Goal: Complete application form

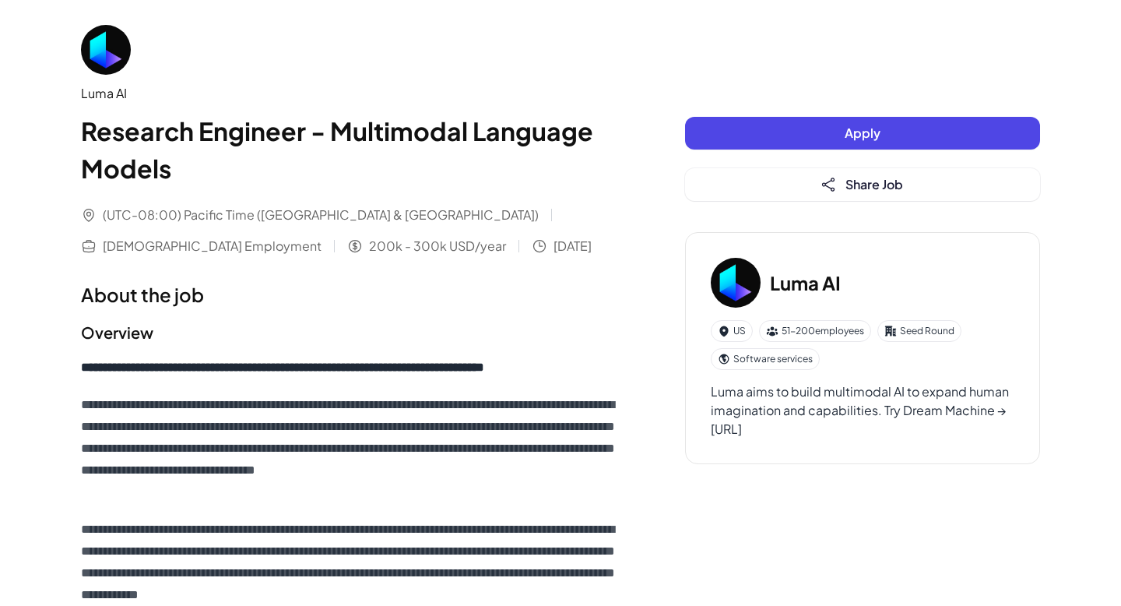
click at [751, 131] on button "Apply" at bounding box center [862, 133] width 355 height 33
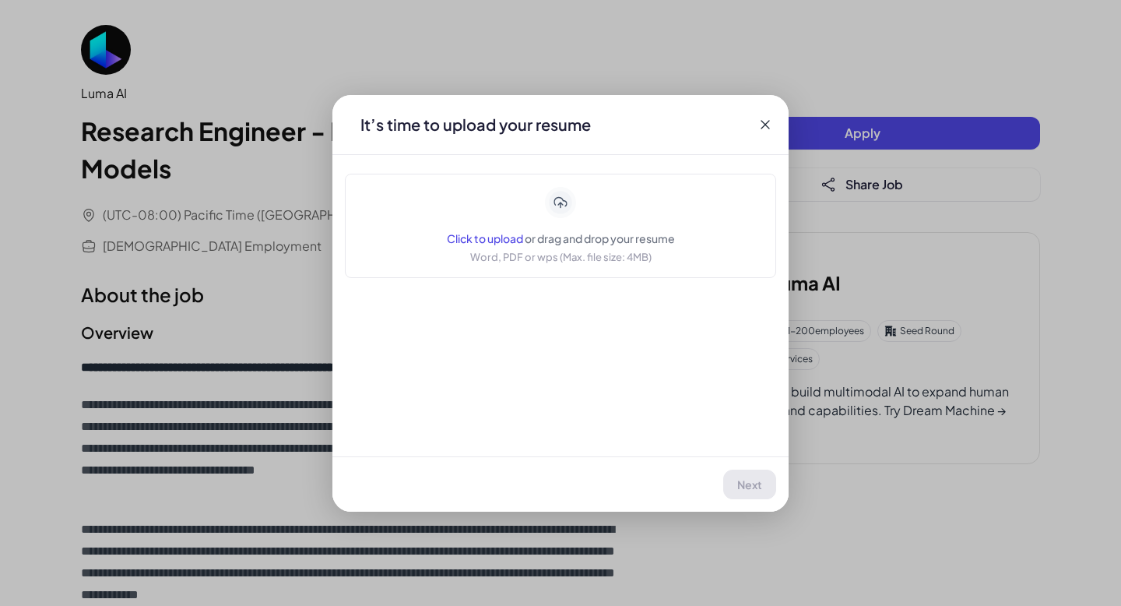
click at [483, 235] on span "Click to upload" at bounding box center [485, 238] width 76 height 14
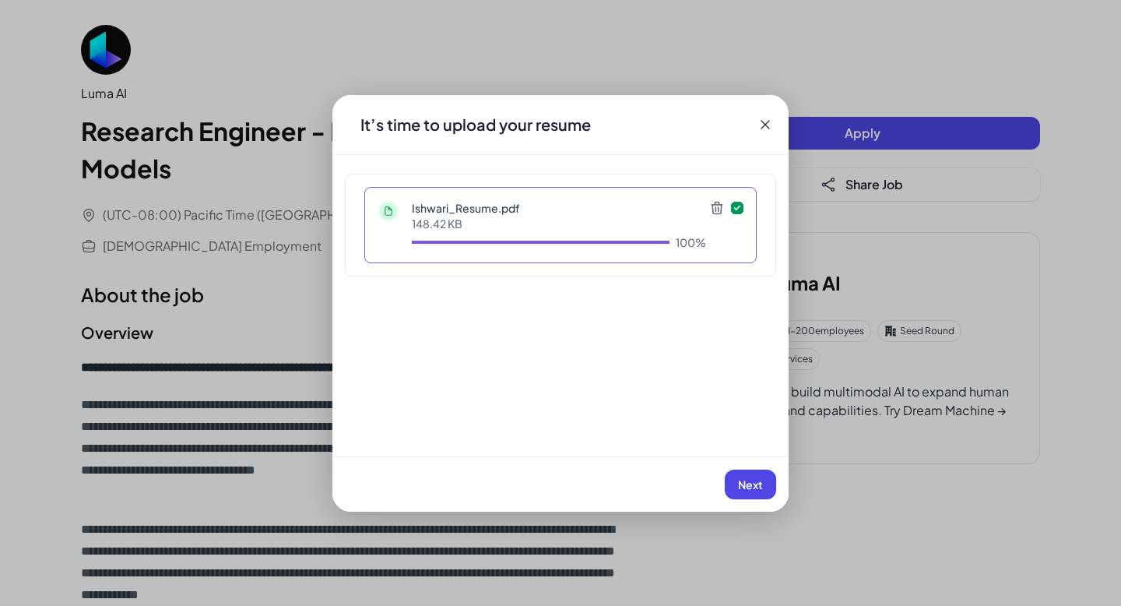
click at [747, 484] on span "Next" at bounding box center [750, 484] width 25 height 14
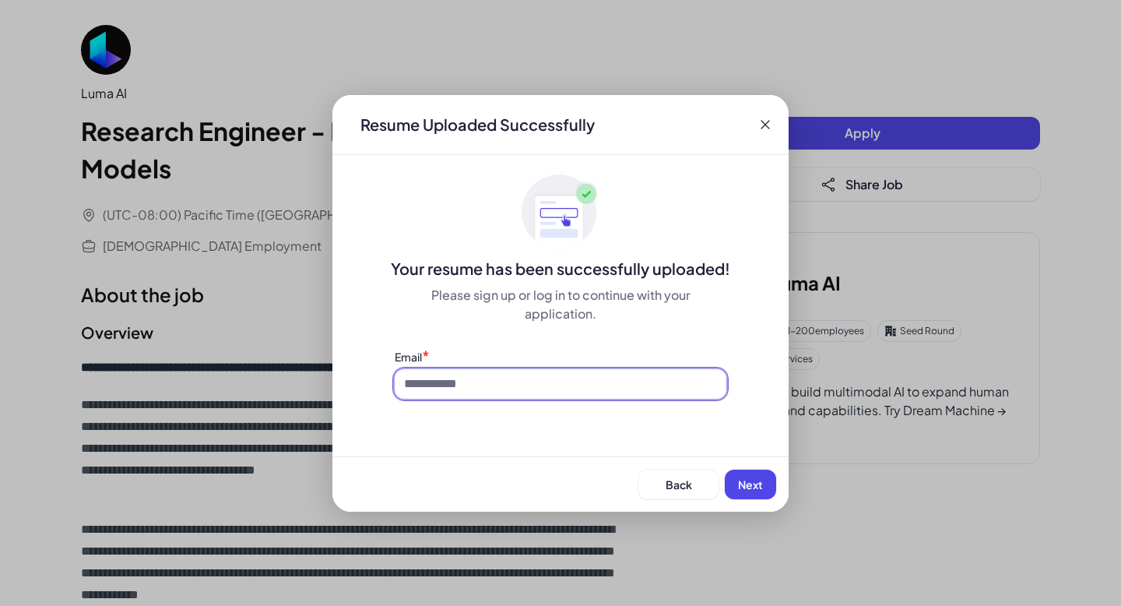
click at [550, 382] on input at bounding box center [561, 384] width 332 height 30
type input "**********"
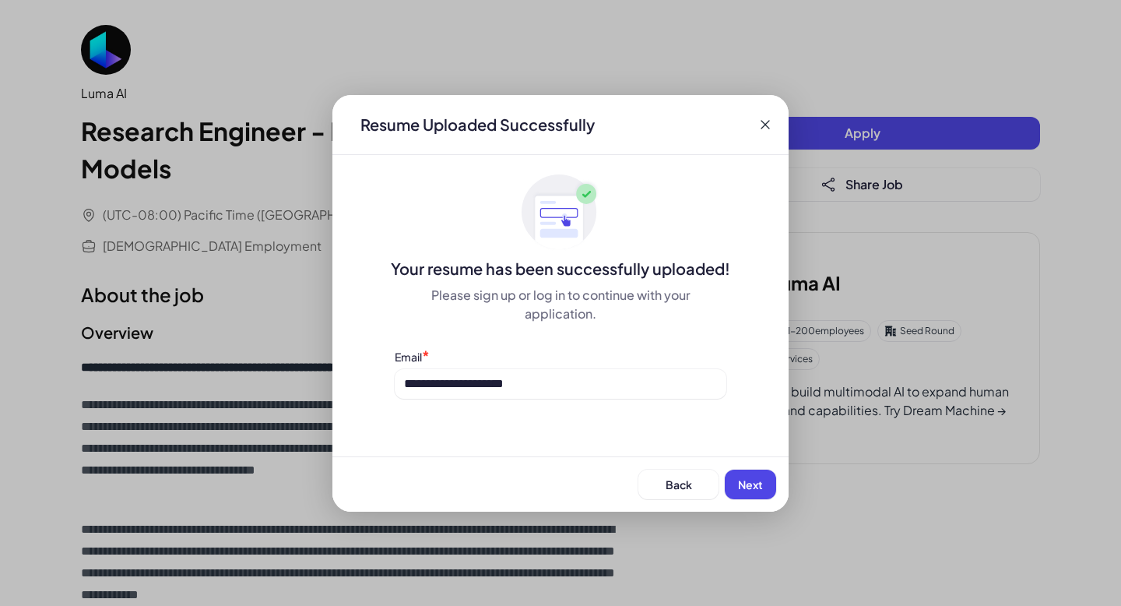
click at [746, 483] on span "Next" at bounding box center [750, 484] width 25 height 14
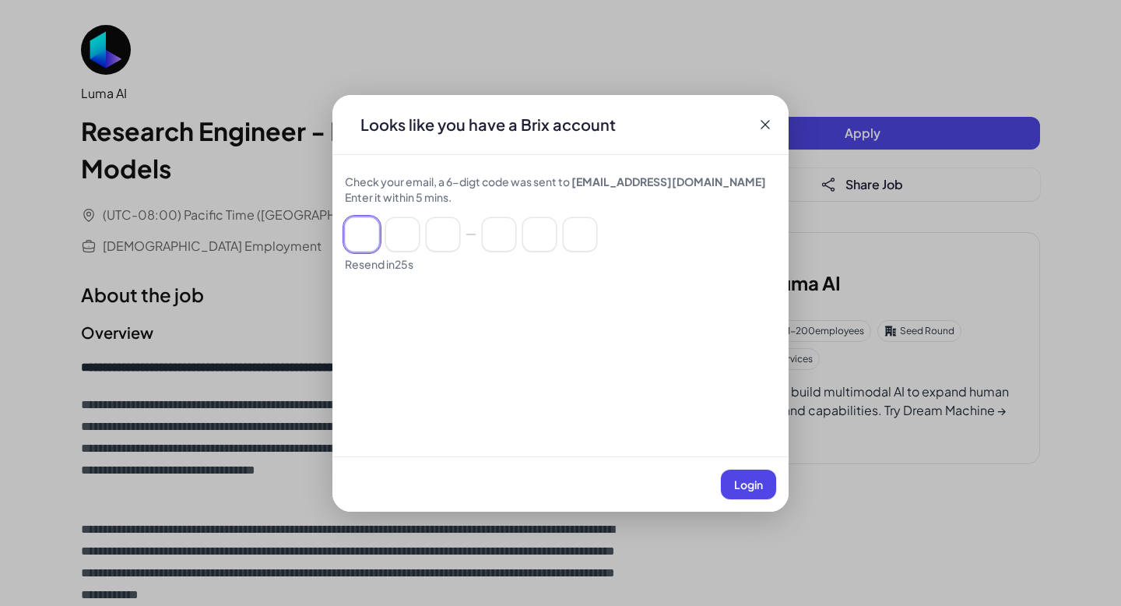
click at [368, 234] on input at bounding box center [362, 234] width 34 height 34
paste input "******"
type input "*"
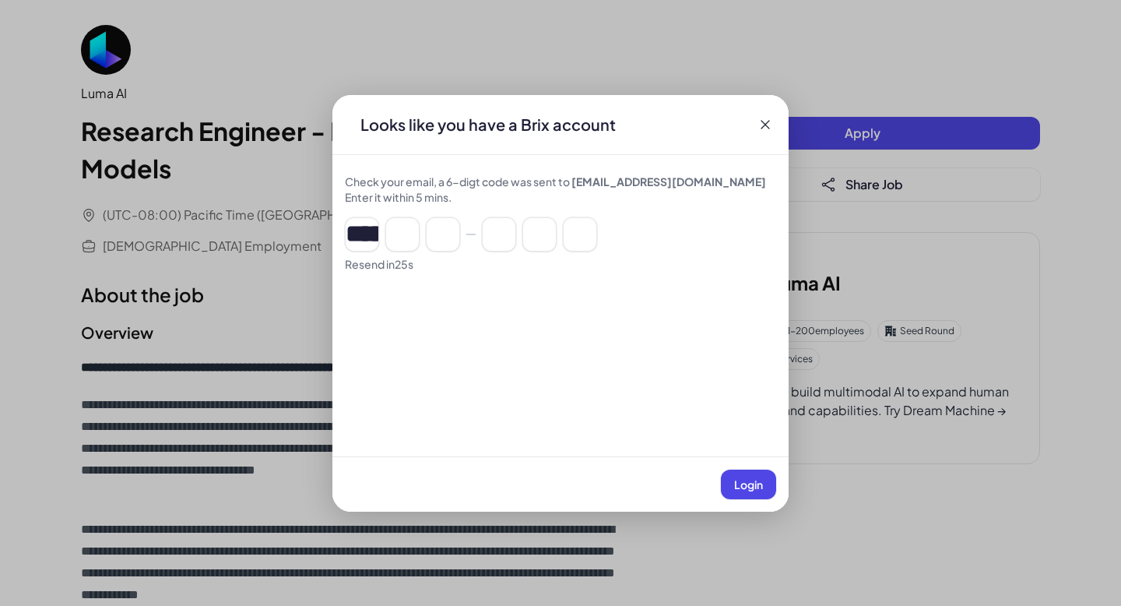
type input "*"
click at [745, 489] on span "Login" at bounding box center [748, 484] width 29 height 14
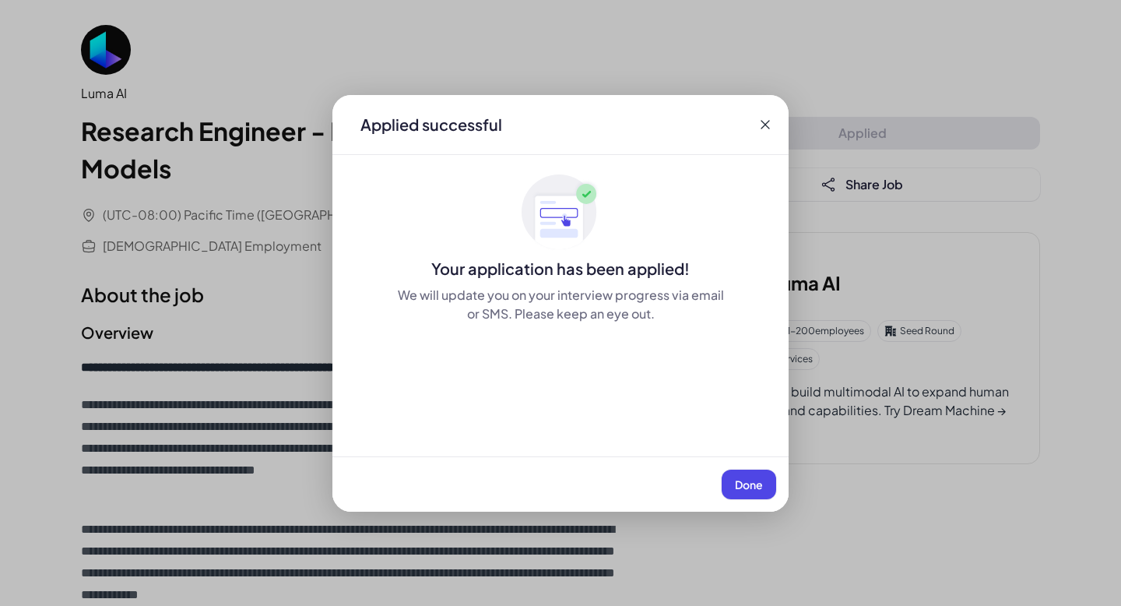
click at [750, 487] on span "Done" at bounding box center [749, 484] width 28 height 14
